Goal: Navigation & Orientation: Find specific page/section

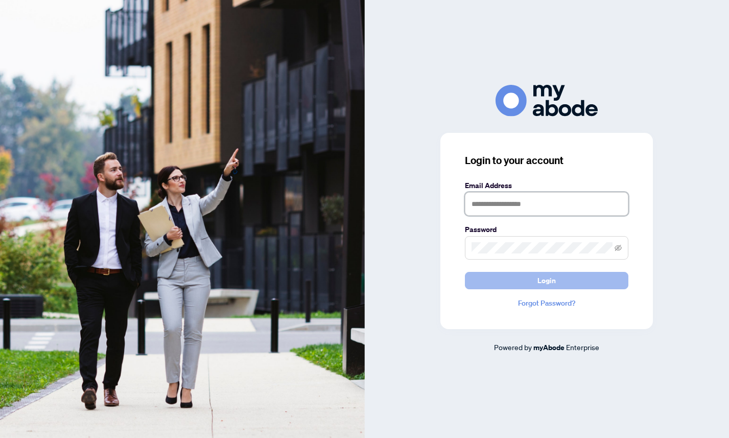
type input "**********"
click at [517, 279] on button "Login" at bounding box center [547, 280] width 164 height 17
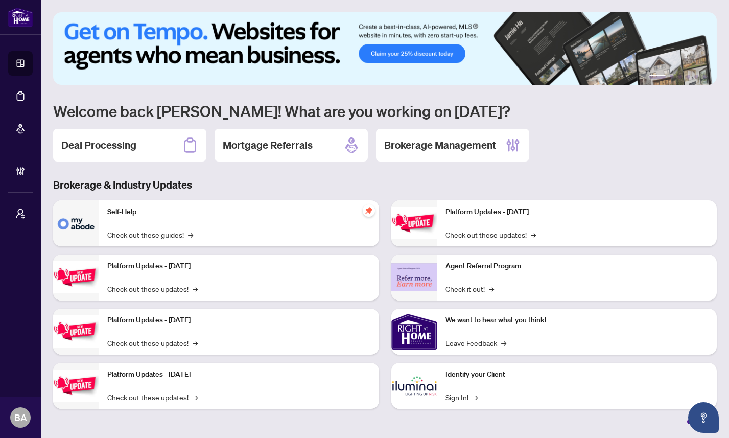
drag, startPoint x: 696, startPoint y: 61, endPoint x: 605, endPoint y: 60, distance: 91.5
click at [605, 61] on img at bounding box center [385, 48] width 664 height 73
click at [658, 76] on button "1" at bounding box center [658, 77] width 16 height 4
drag, startPoint x: 658, startPoint y: 76, endPoint x: 650, endPoint y: 76, distance: 8.2
click at [650, 76] on button "1" at bounding box center [658, 77] width 16 height 4
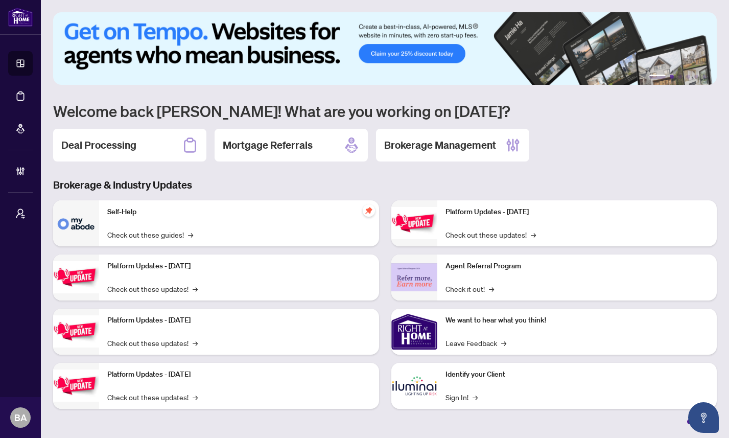
click at [671, 77] on button "2" at bounding box center [672, 77] width 4 height 4
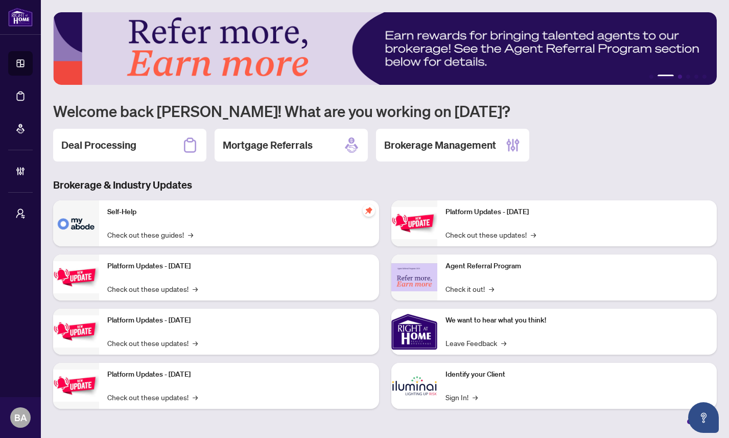
click at [678, 77] on button "3" at bounding box center [680, 77] width 4 height 4
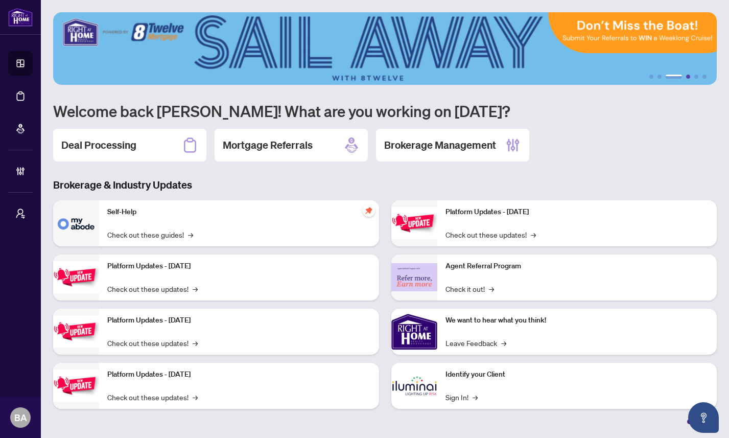
click at [688, 76] on button "4" at bounding box center [688, 77] width 4 height 4
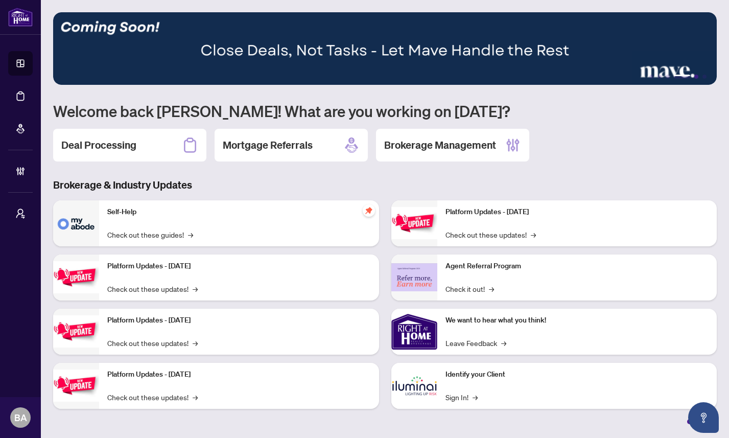
click at [698, 75] on button "5" at bounding box center [697, 77] width 4 height 4
